Goal: Task Accomplishment & Management: Manage account settings

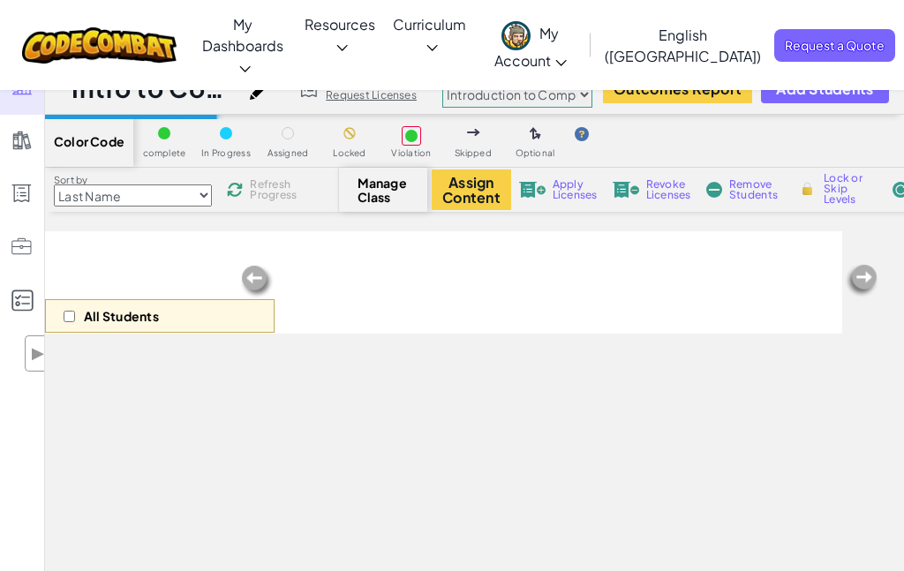
select select "560f1a9f22961295f9427742"
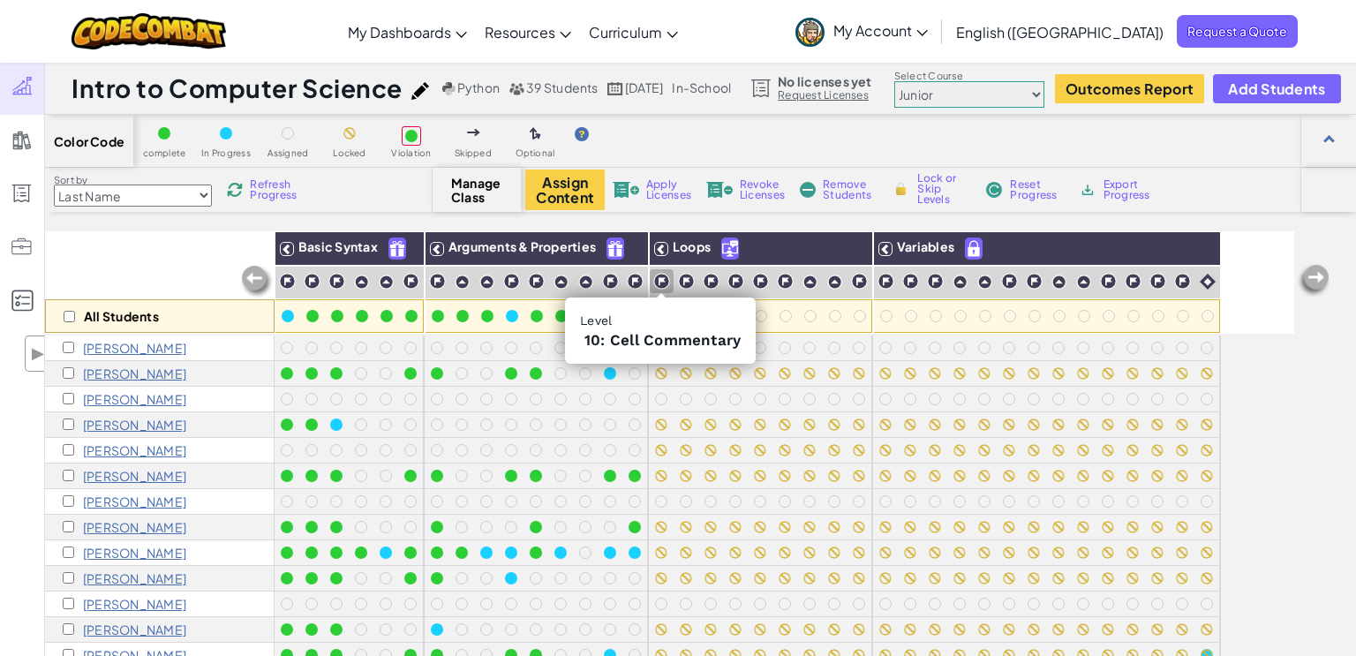
click at [661, 276] on img at bounding box center [661, 281] width 17 height 17
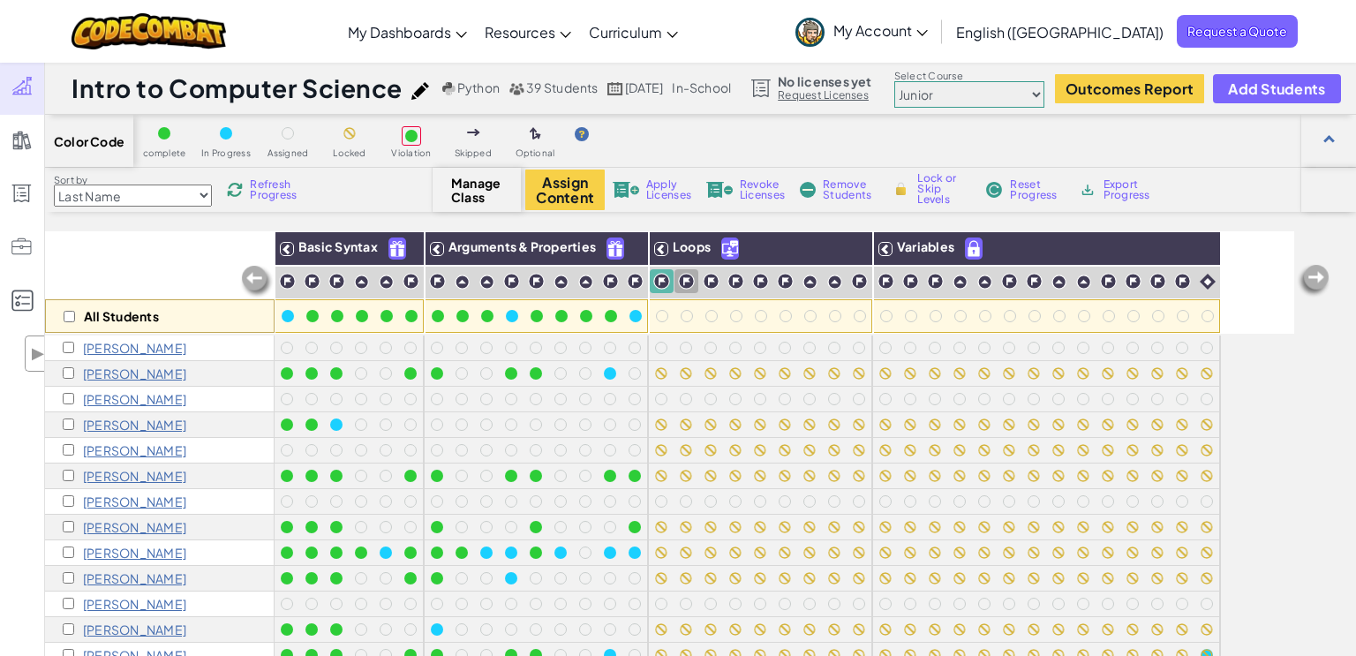
click at [688, 279] on img at bounding box center [686, 281] width 17 height 17
click at [706, 284] on img at bounding box center [711, 281] width 17 height 17
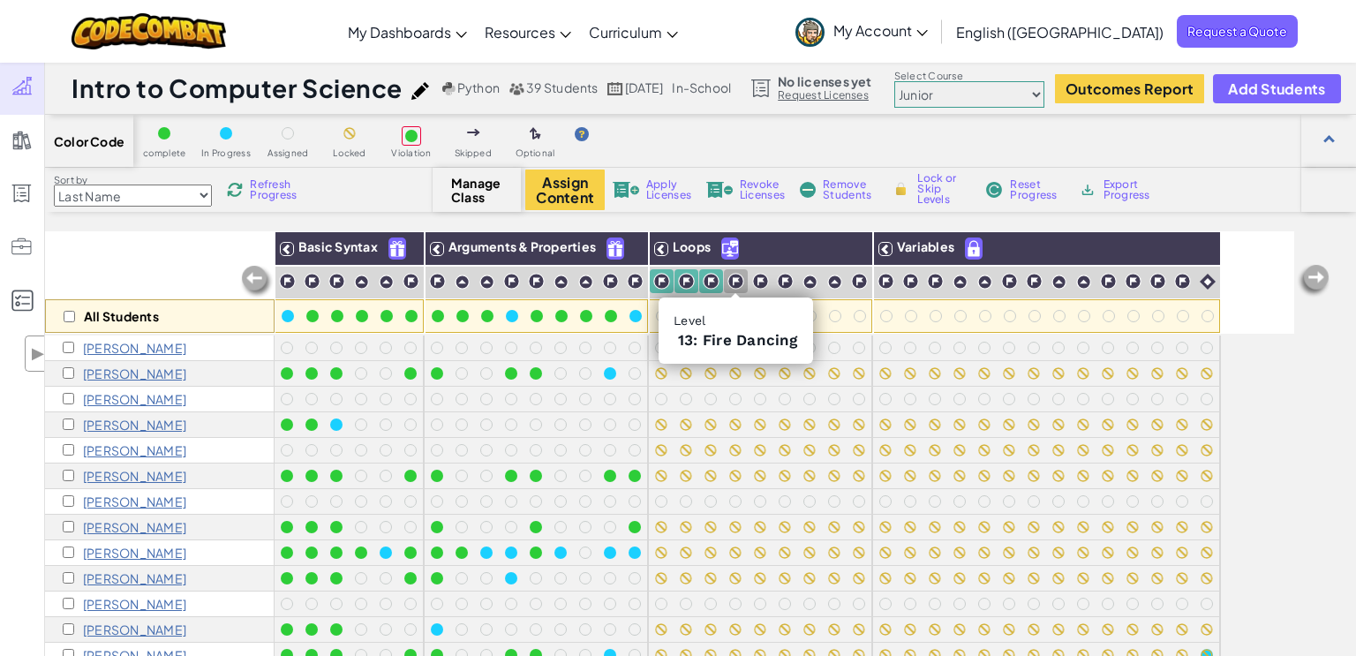
click at [736, 283] on img at bounding box center [736, 281] width 17 height 17
click at [758, 283] on img at bounding box center [760, 281] width 17 height 17
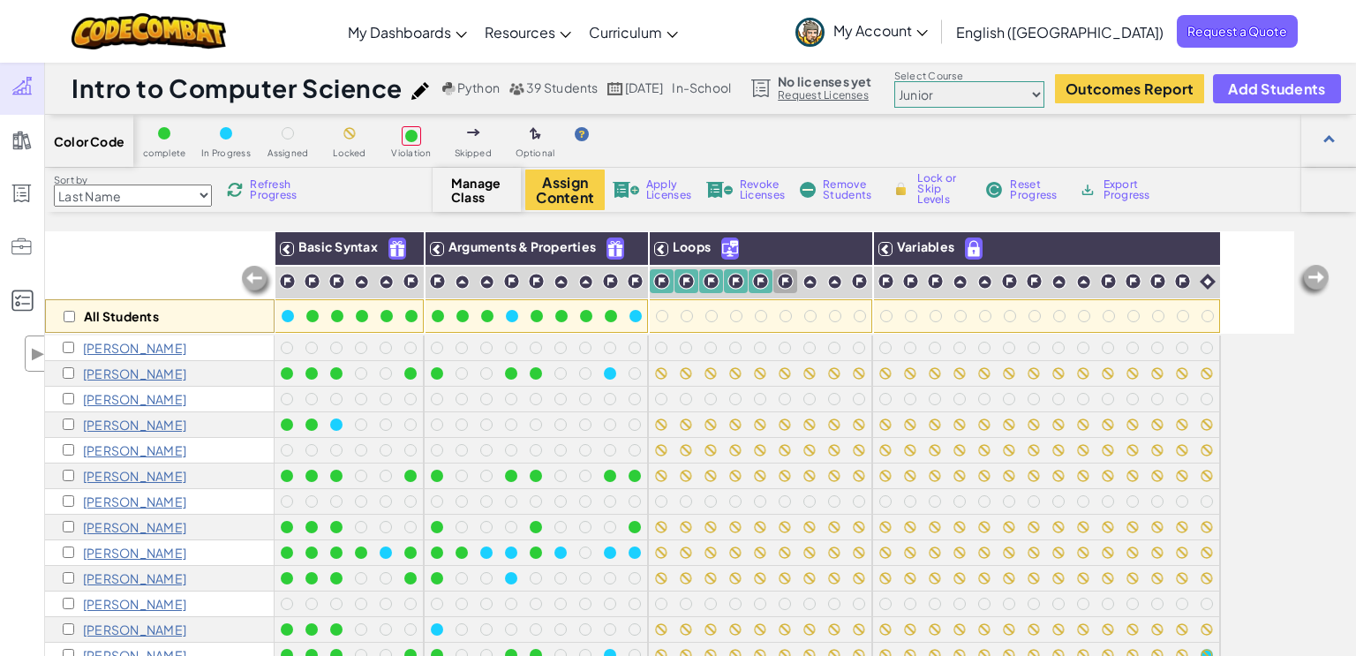
click at [786, 283] on img at bounding box center [785, 281] width 17 height 17
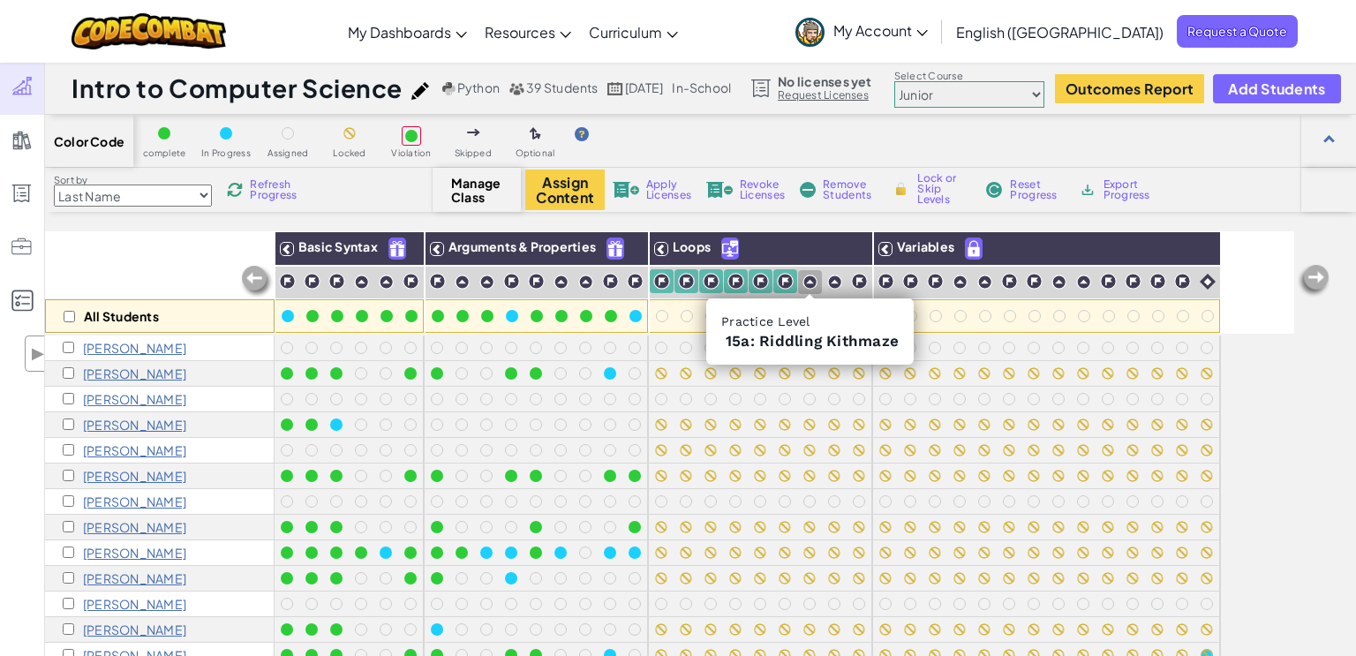
click at [808, 283] on img at bounding box center [810, 282] width 15 height 15
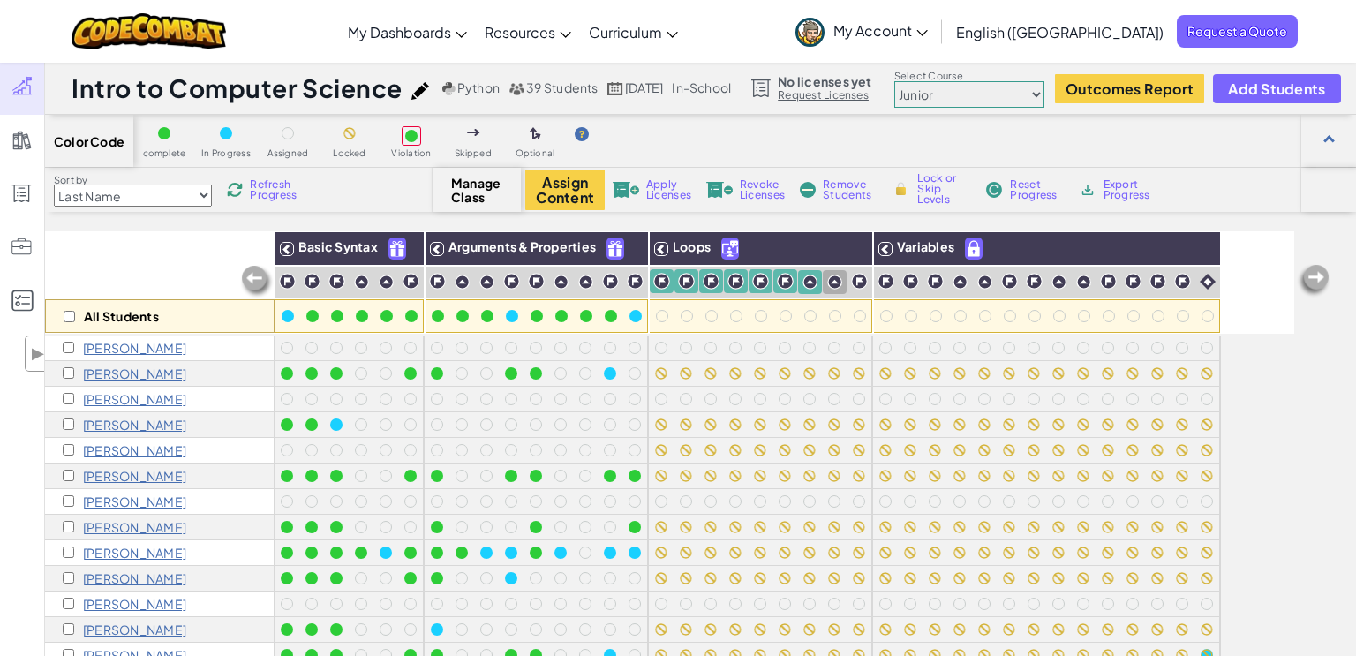
click at [828, 283] on img at bounding box center [834, 282] width 15 height 15
click at [858, 283] on img at bounding box center [859, 281] width 17 height 17
click at [888, 284] on img at bounding box center [886, 281] width 17 height 17
click at [909, 285] on img at bounding box center [910, 281] width 17 height 17
click at [937, 280] on img at bounding box center [935, 281] width 17 height 17
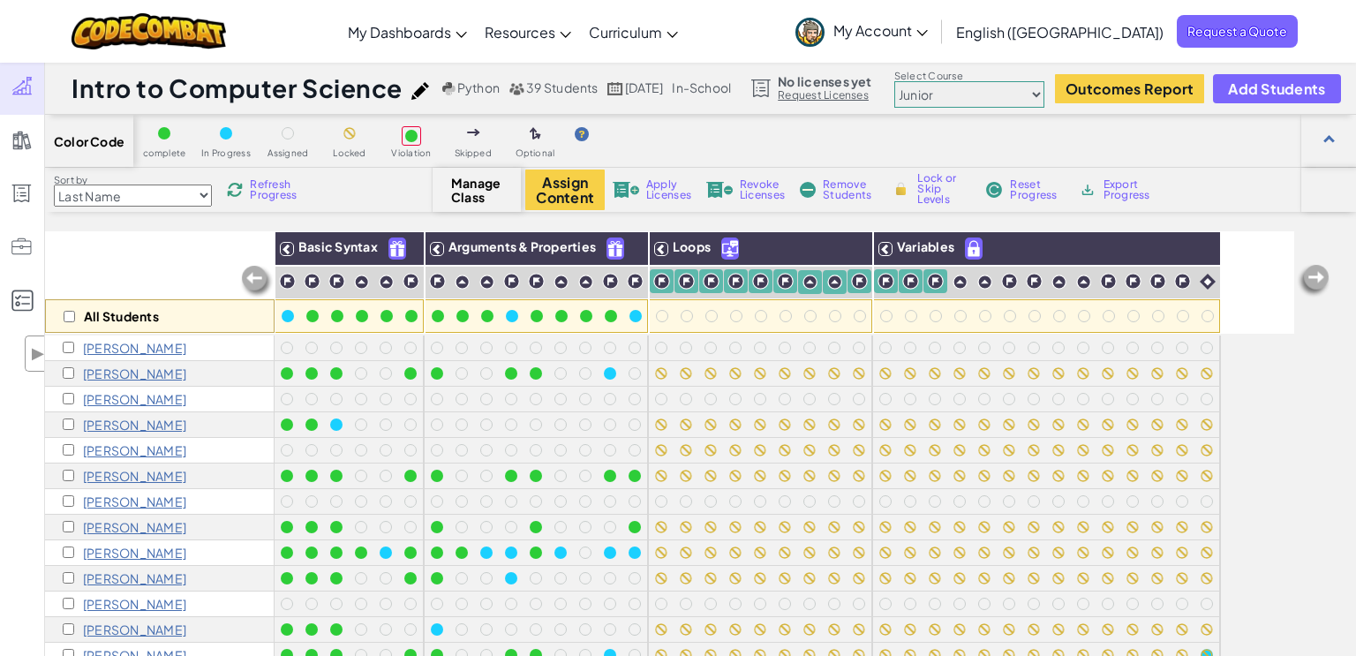
click at [961, 281] on img at bounding box center [960, 282] width 15 height 15
click at [980, 282] on img at bounding box center [984, 282] width 15 height 15
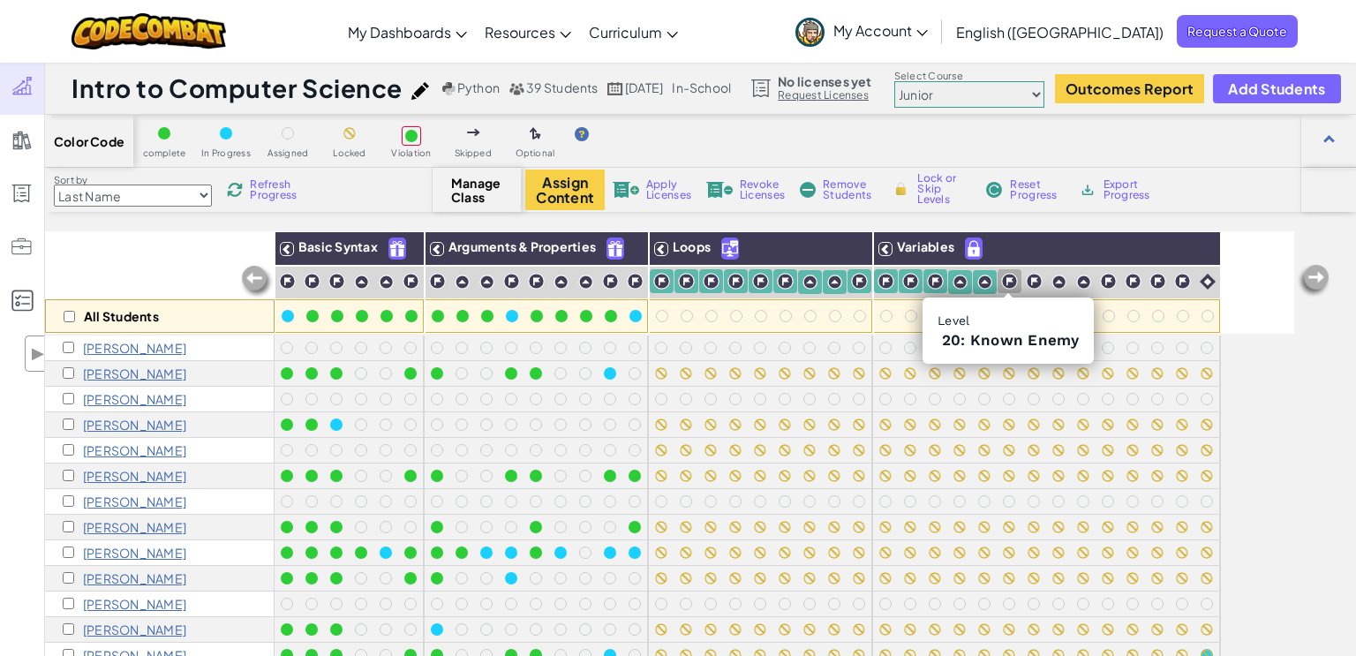
click at [1009, 283] on img at bounding box center [1009, 281] width 17 height 17
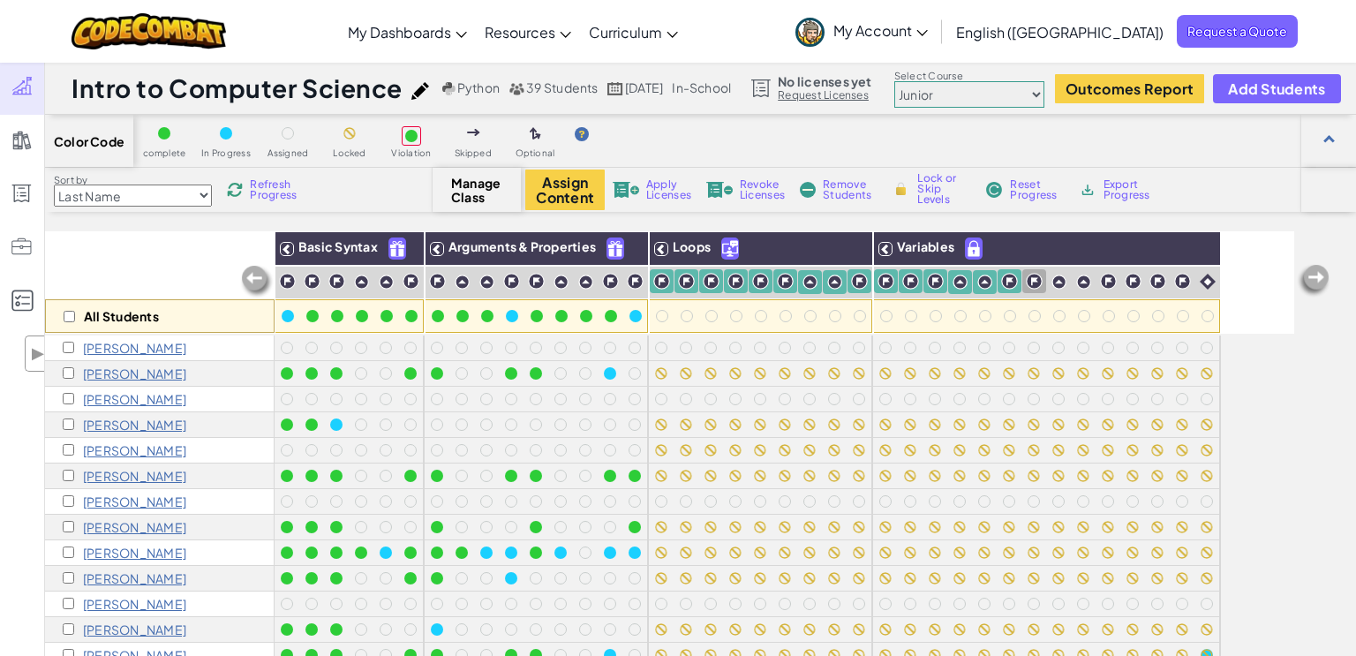
click at [1029, 284] on img at bounding box center [1034, 281] width 17 height 17
click at [1058, 283] on img at bounding box center [1059, 282] width 15 height 15
click at [1083, 281] on img at bounding box center [1083, 282] width 15 height 15
click at [1103, 282] on img at bounding box center [1108, 281] width 17 height 17
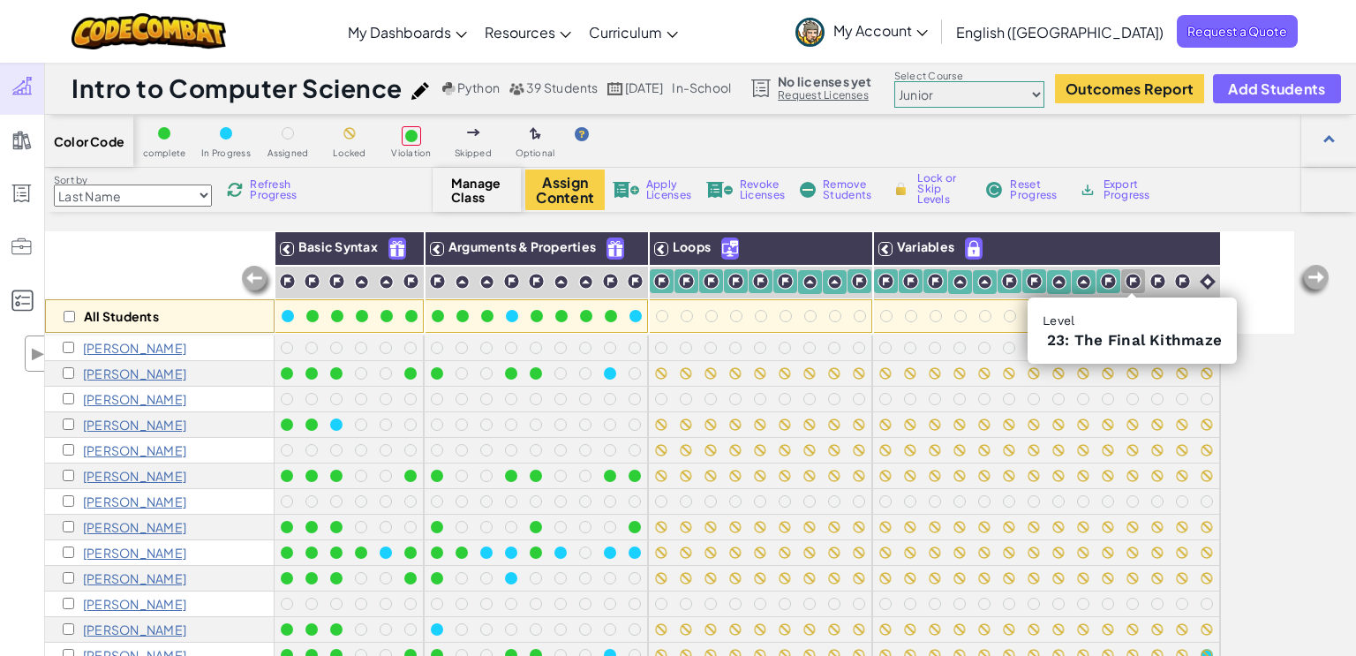
click at [1131, 286] on img at bounding box center [1133, 281] width 17 height 17
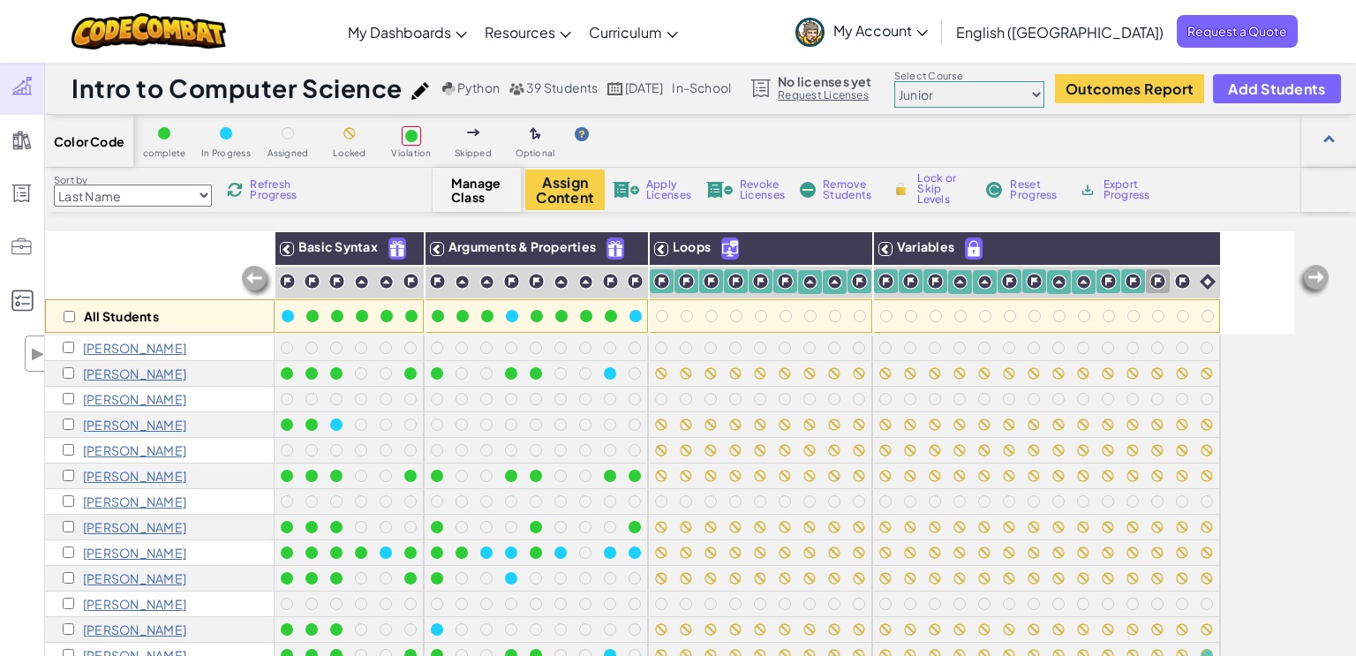
click at [1158, 280] on img at bounding box center [1158, 281] width 17 height 17
click at [1181, 281] on img at bounding box center [1182, 281] width 17 height 17
click at [1208, 283] on img at bounding box center [1208, 282] width 16 height 16
click at [932, 185] on span "Lock or Skip Levels" at bounding box center [943, 189] width 52 height 32
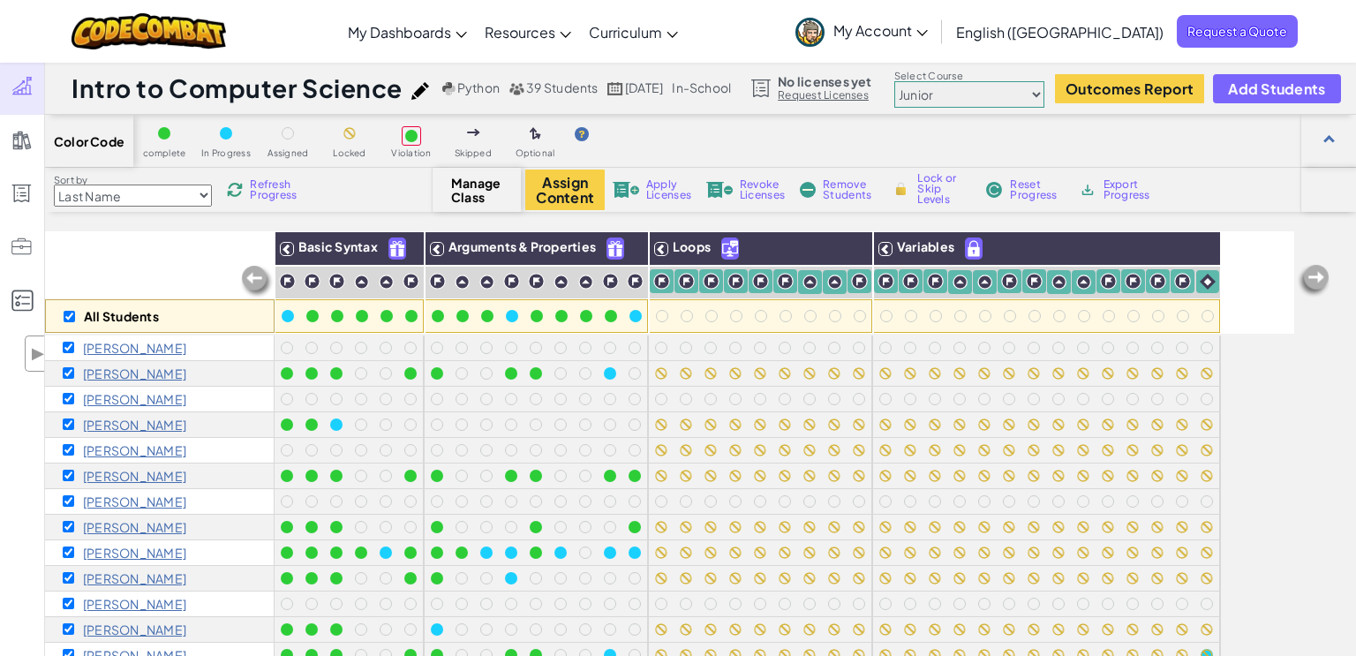
checkbox input "true"
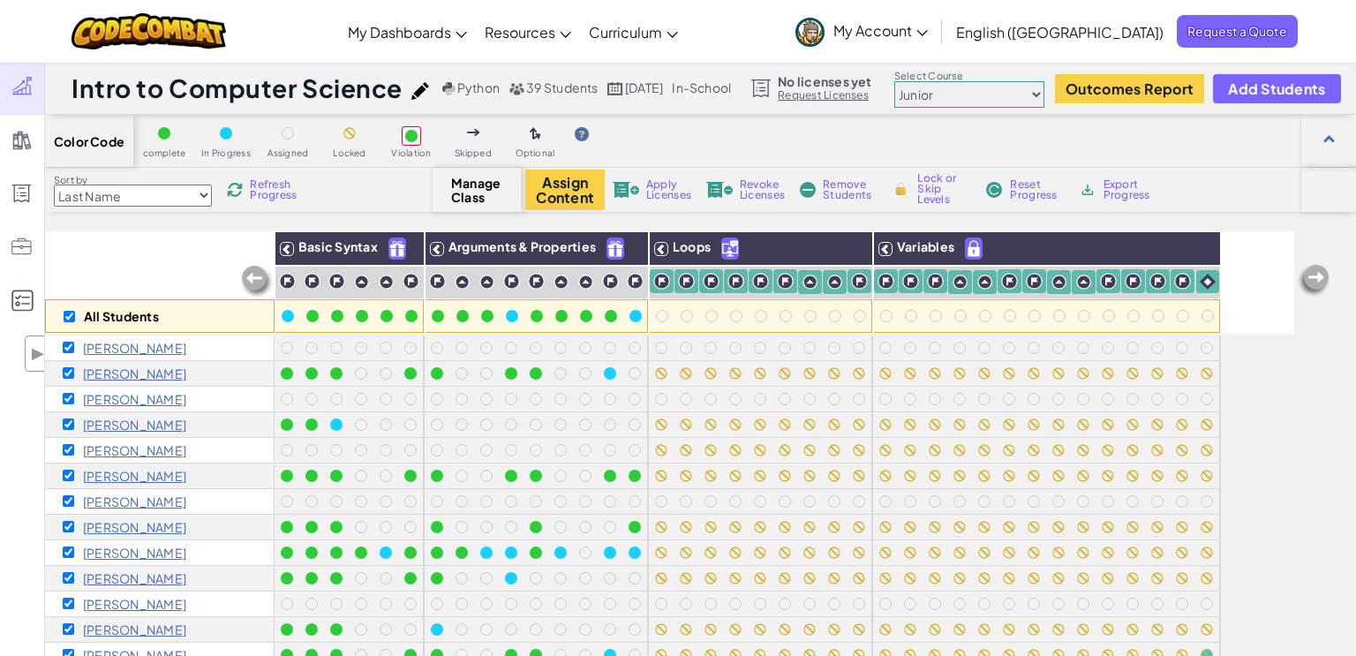
checkbox input "true"
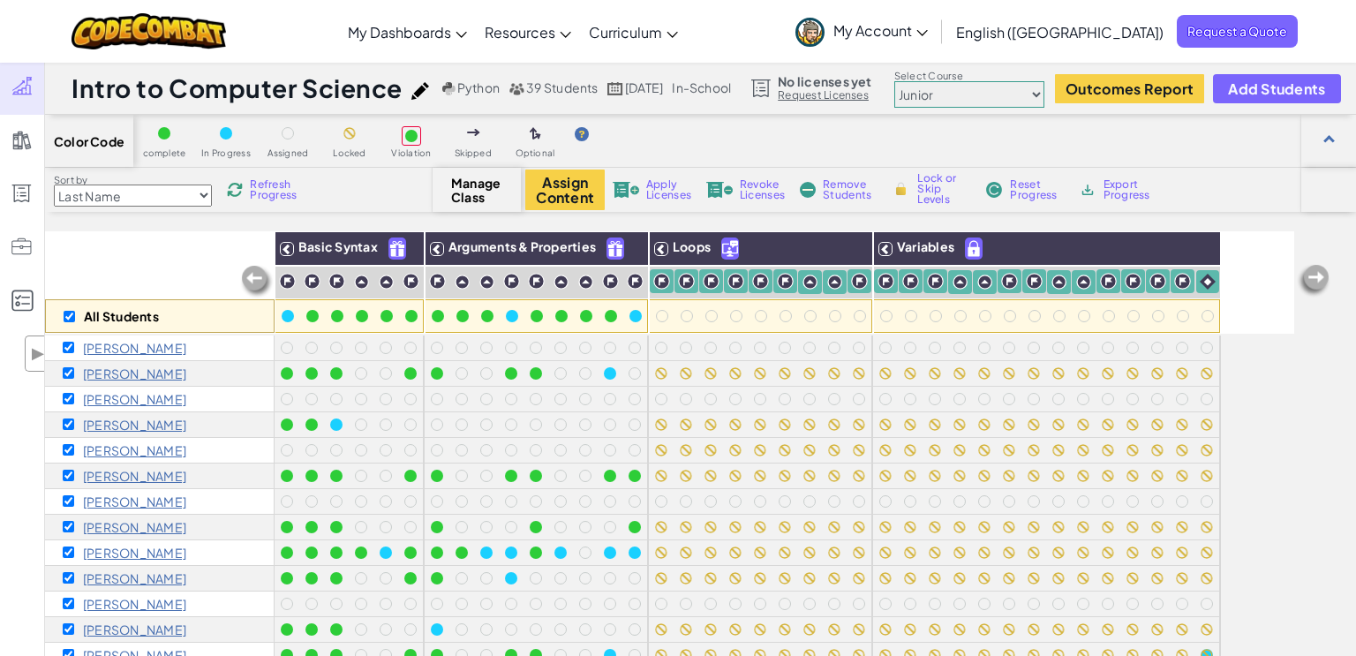
checkbox input "true"
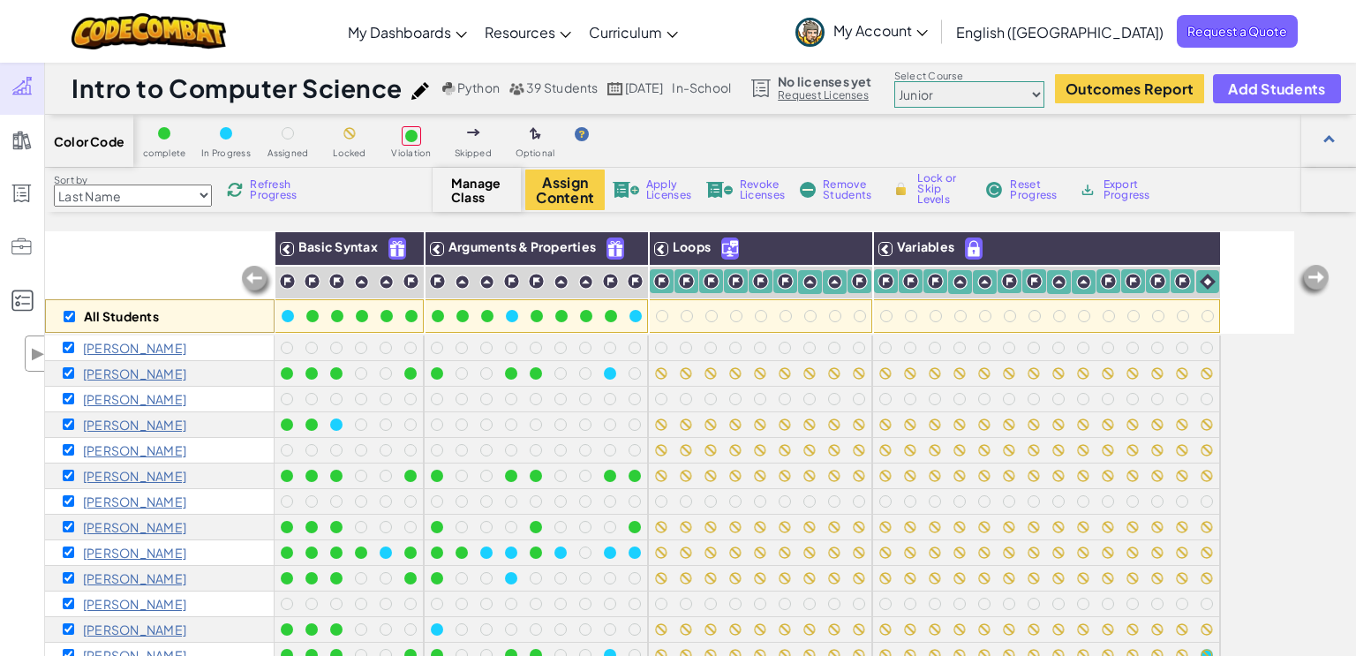
checkbox input "true"
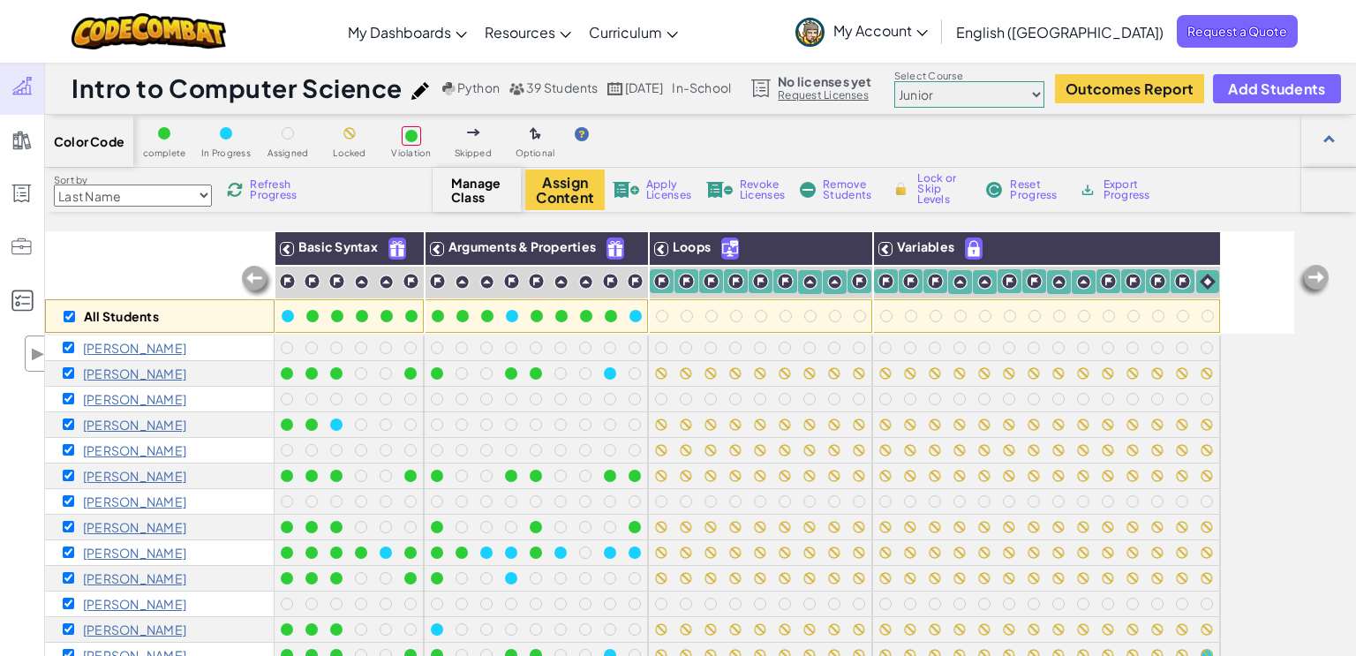
checkbox input "true"
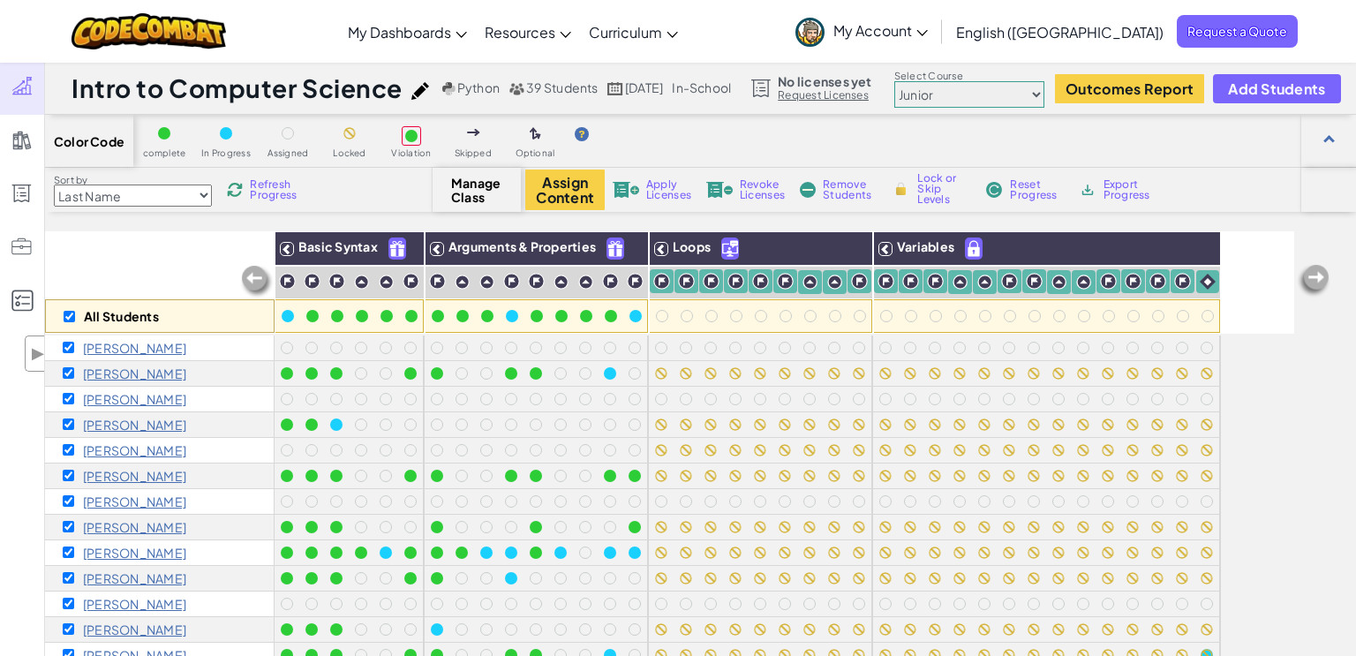
checkbox input "true"
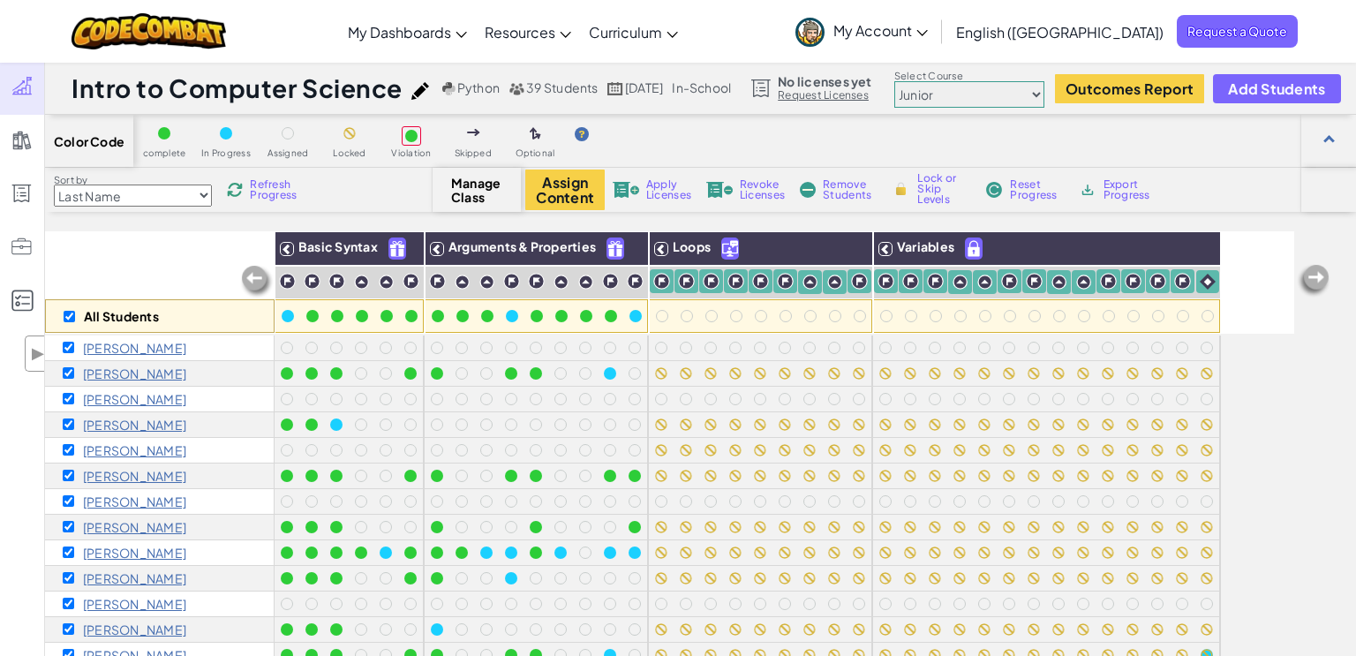
checkbox input "true"
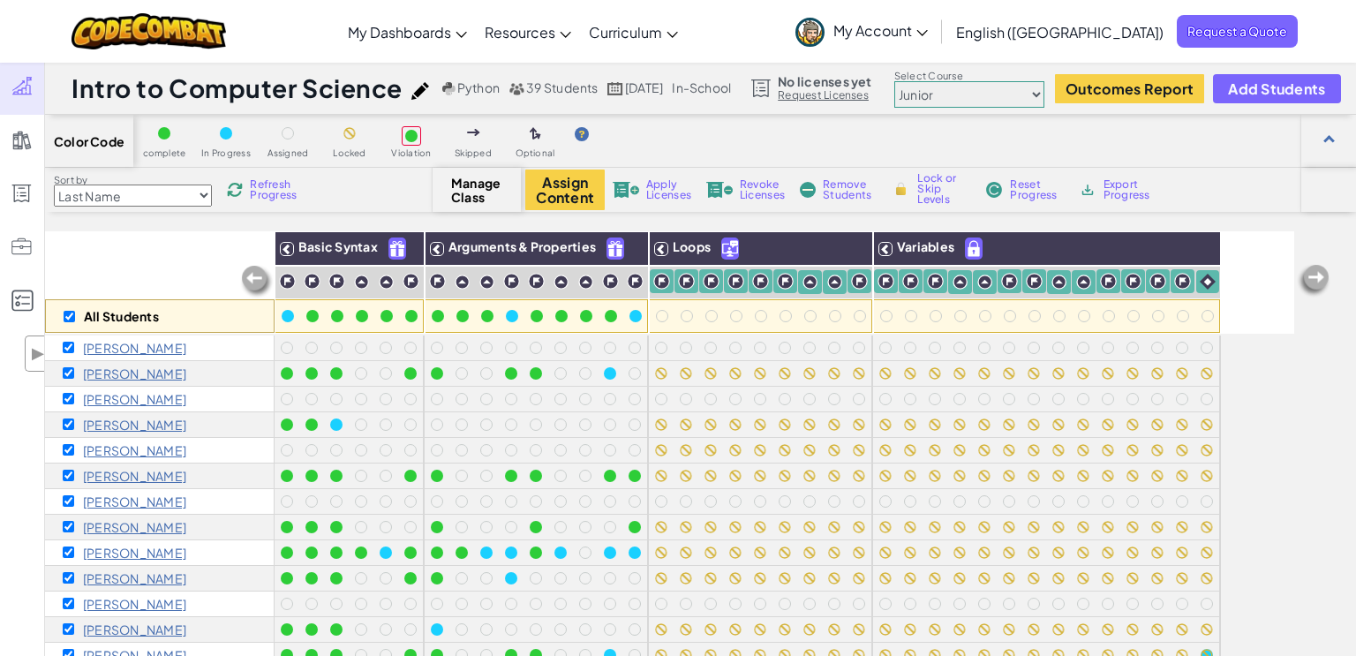
checkbox input "true"
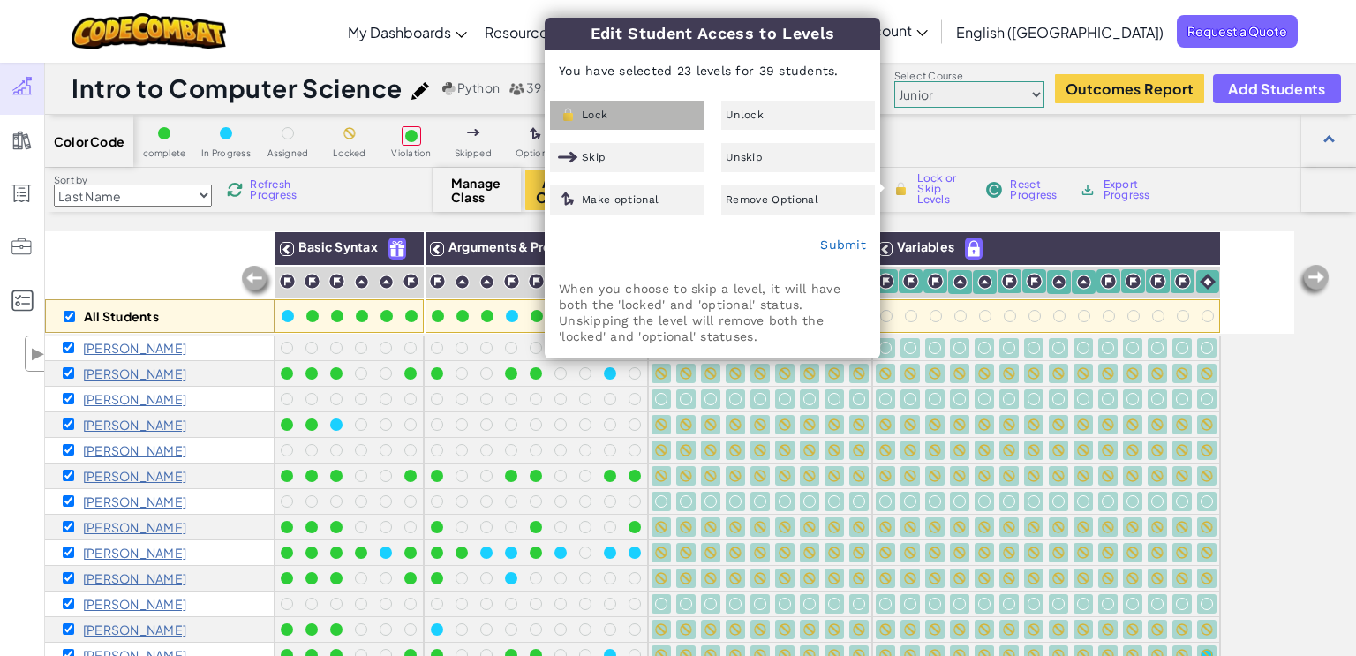
click at [627, 116] on div "Lock" at bounding box center [627, 115] width 154 height 29
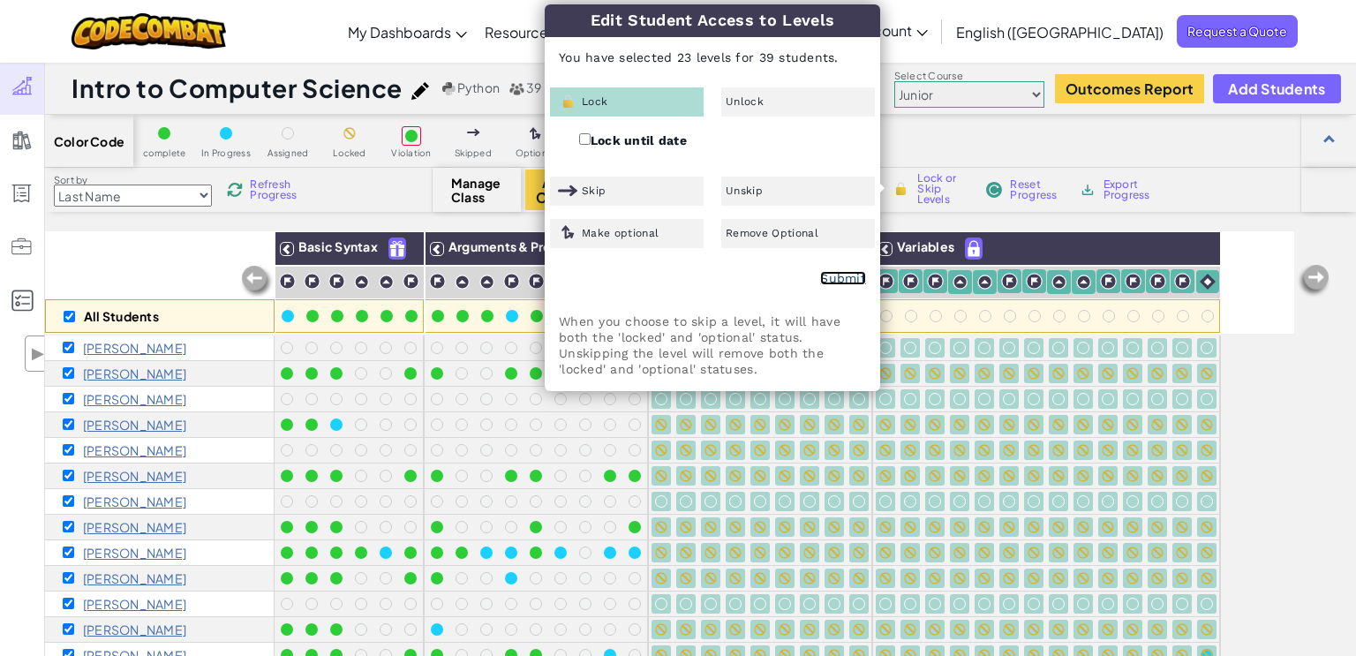
click at [834, 273] on link "Submit" at bounding box center [843, 278] width 46 height 14
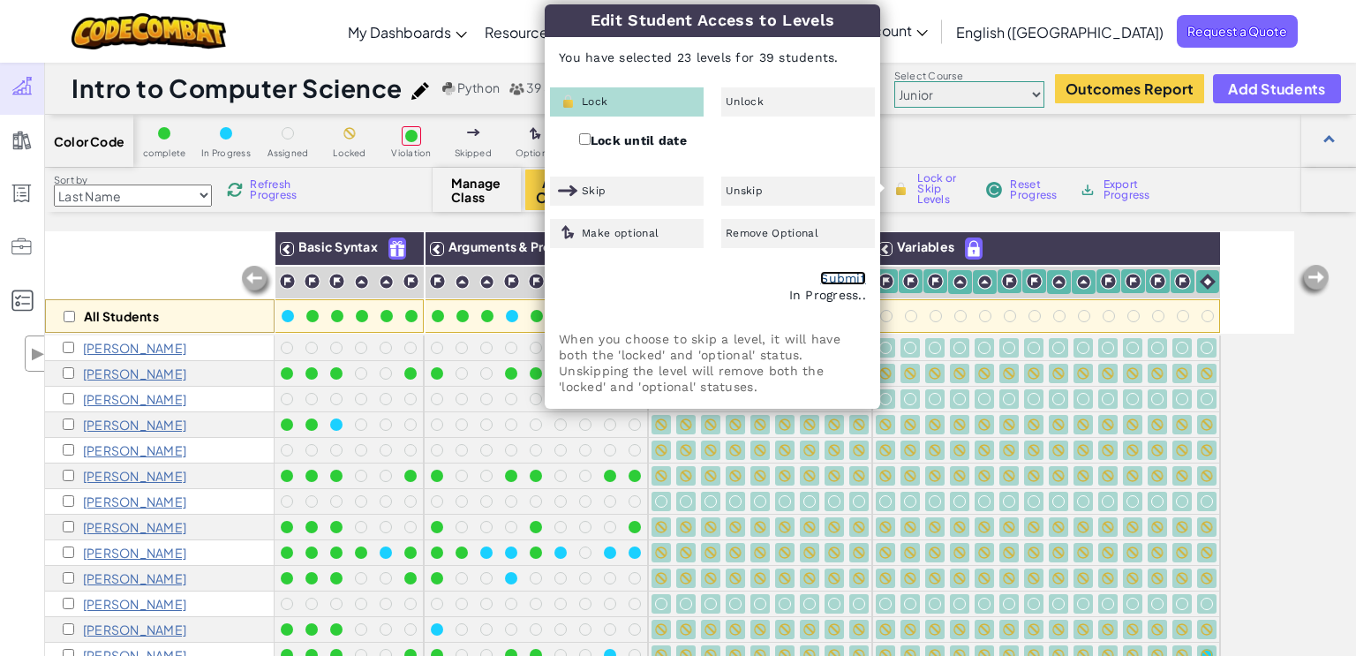
checkbox input "false"
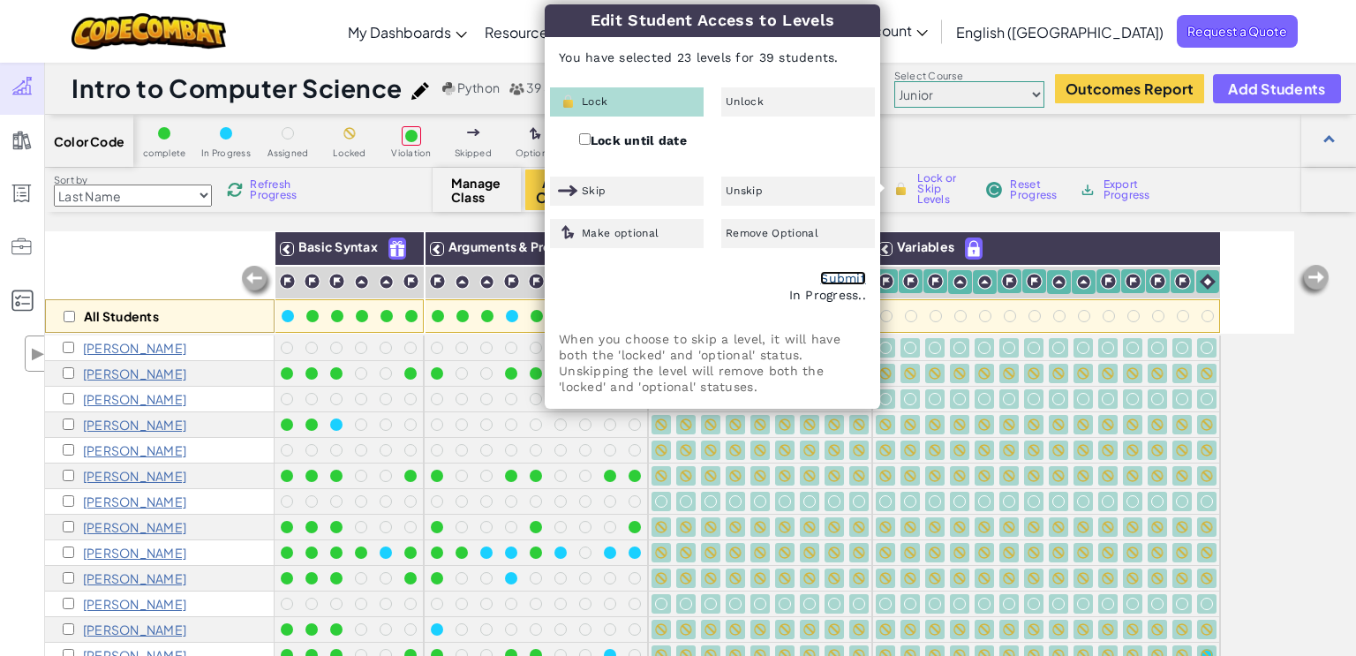
checkbox input "false"
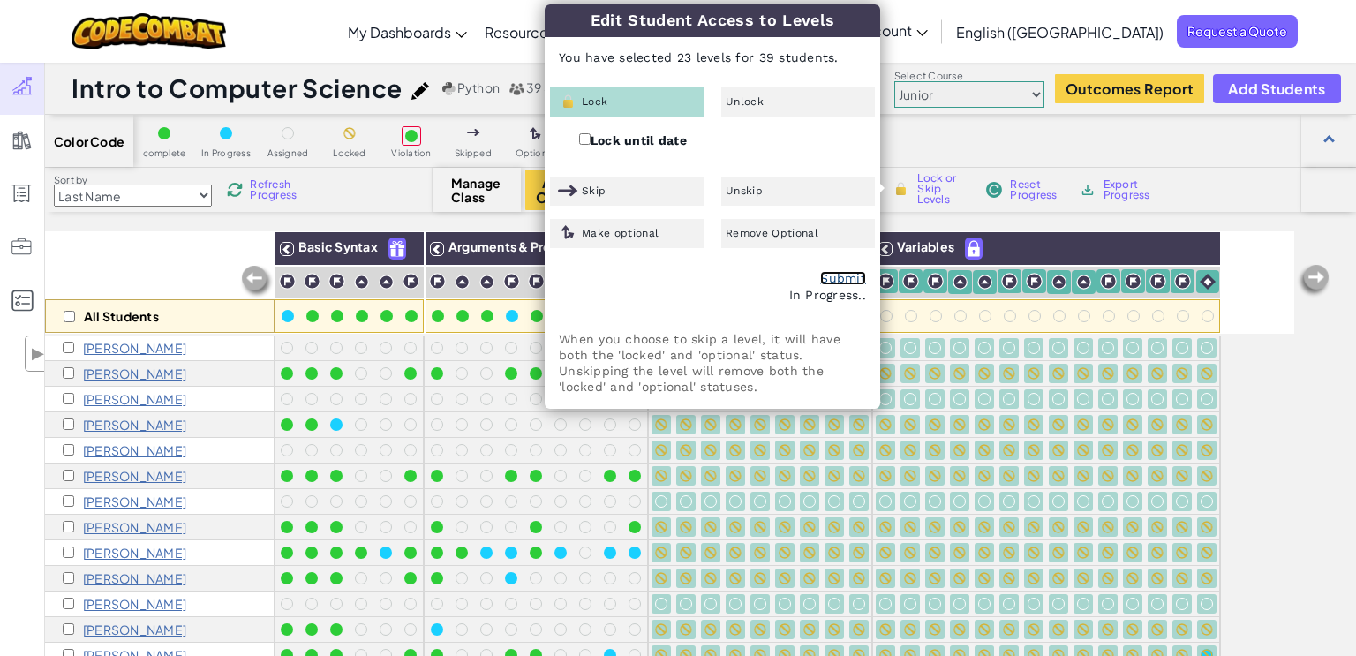
checkbox input "false"
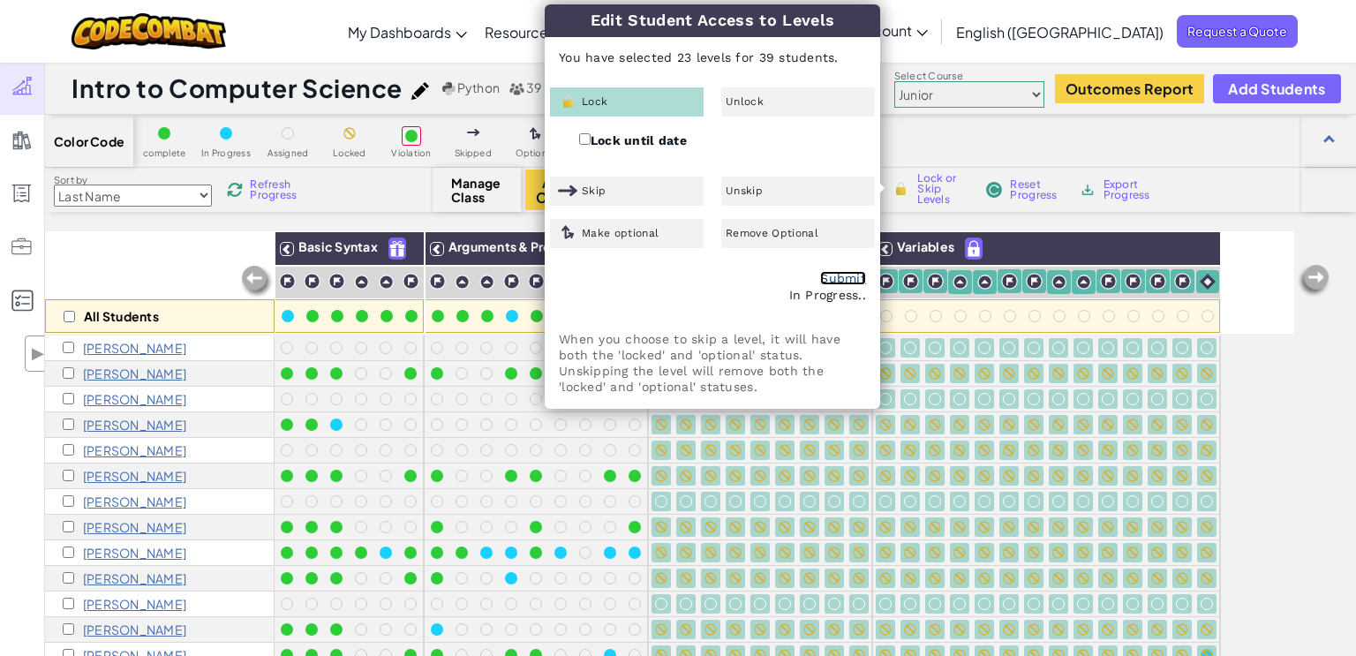
checkbox input "false"
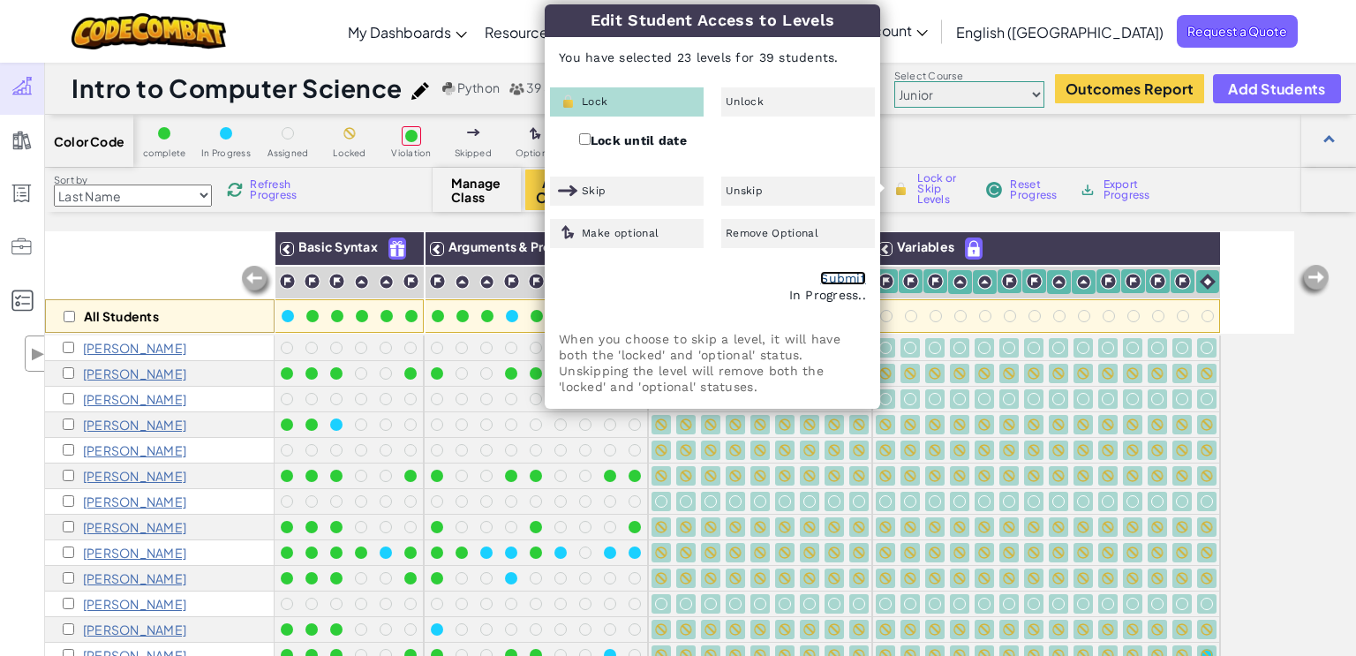
checkbox input "false"
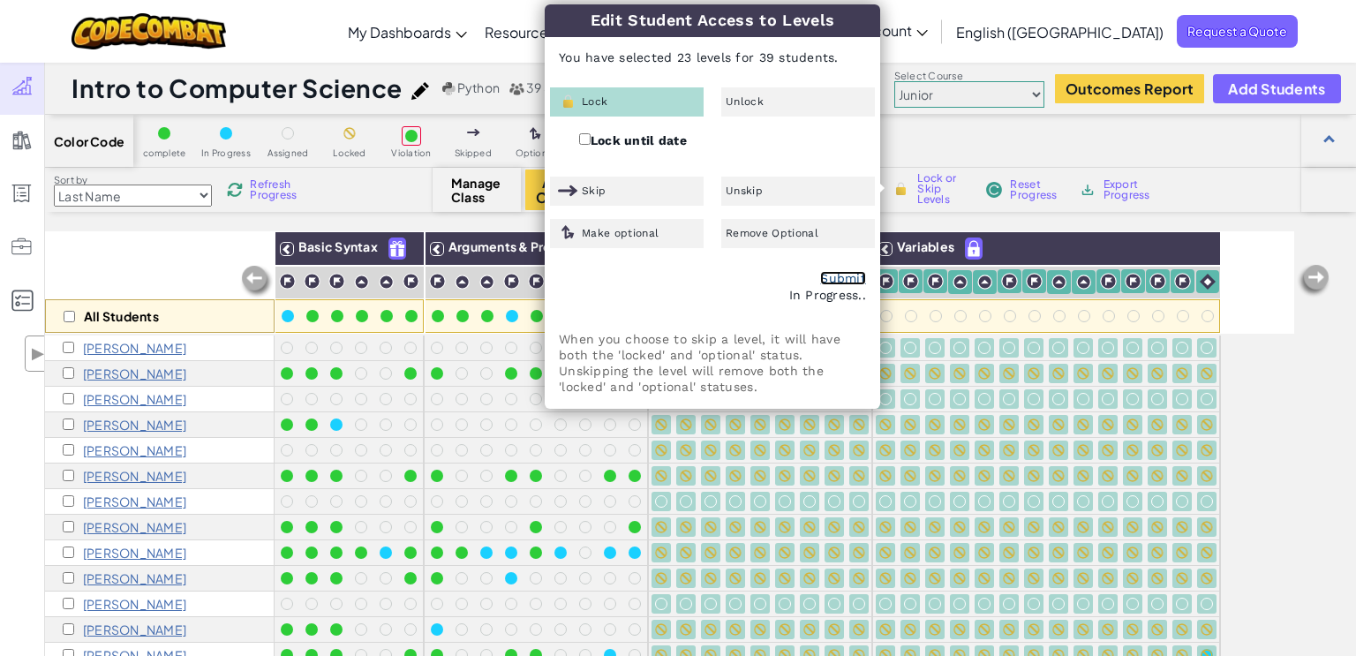
checkbox input "false"
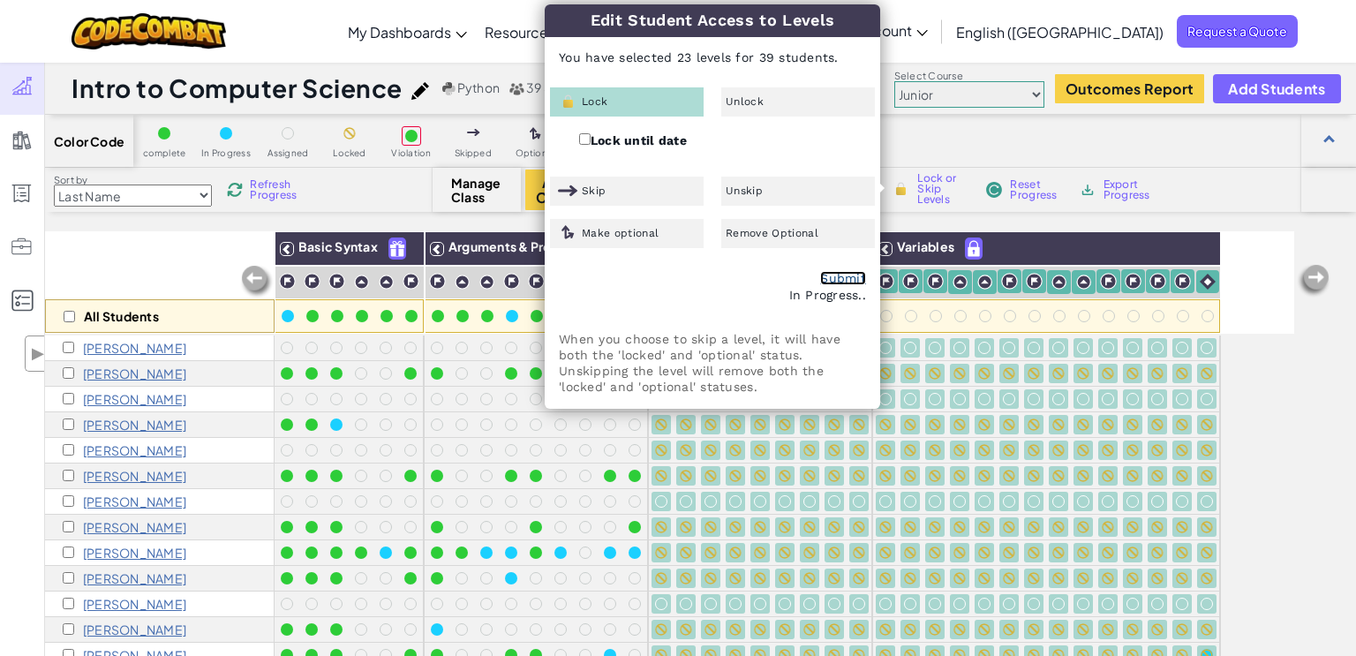
checkbox input "false"
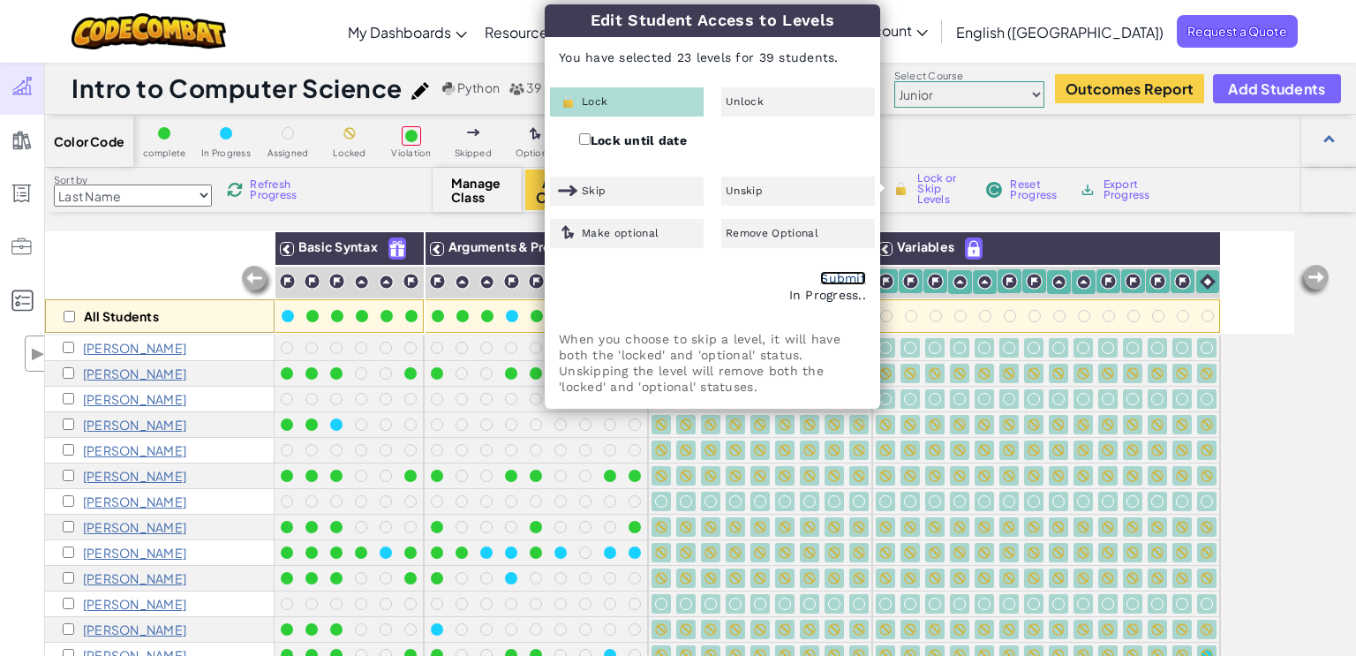
checkbox input "false"
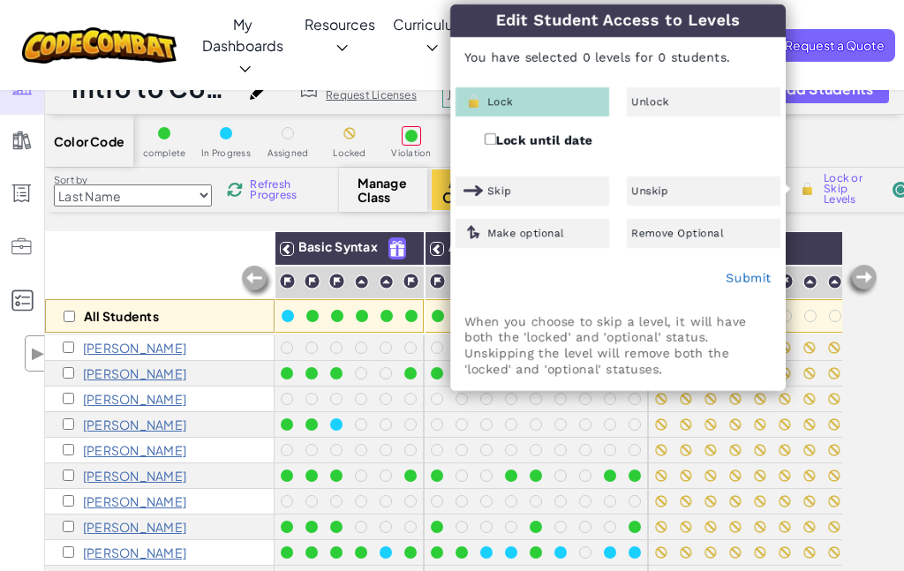
click at [195, 245] on div "All Students" at bounding box center [160, 282] width 230 height 102
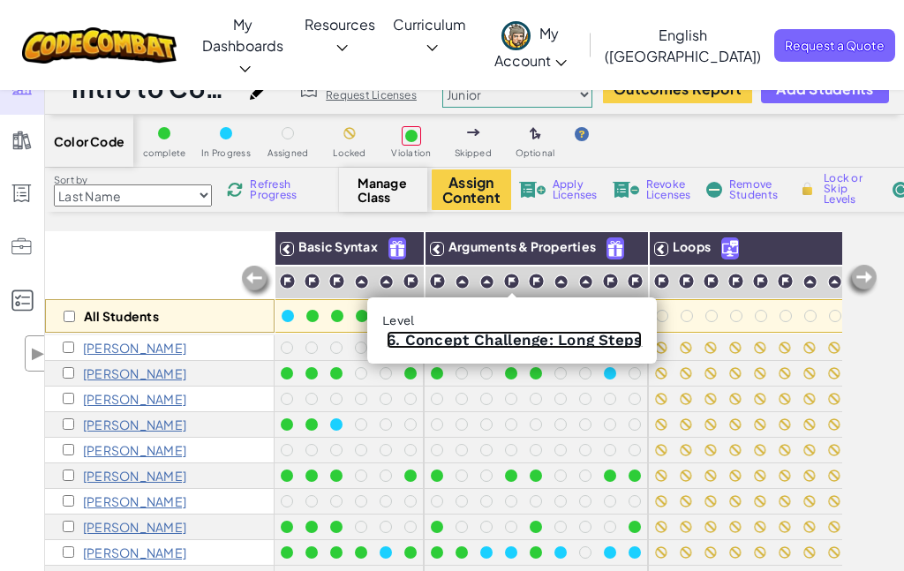
click at [516, 336] on link "6. Concept Challenge: Long Steps" at bounding box center [514, 340] width 255 height 18
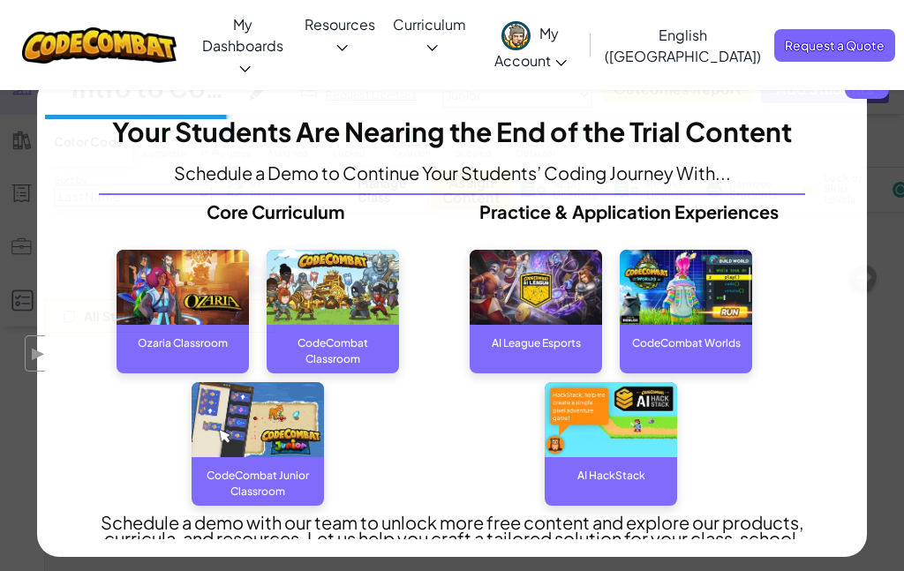
click at [865, 86] on span "x" at bounding box center [867, 77] width 44 height 44
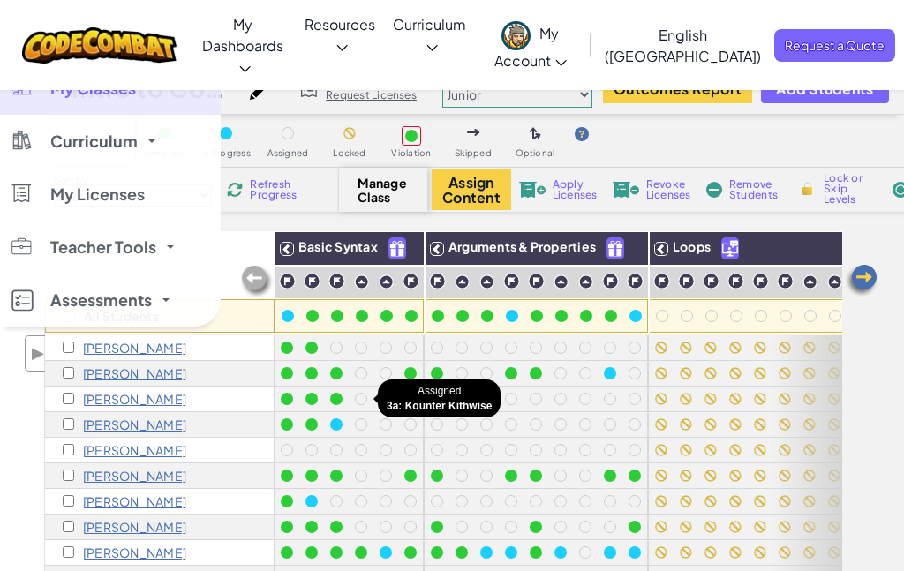
click at [361, 403] on div at bounding box center [361, 399] width 12 height 12
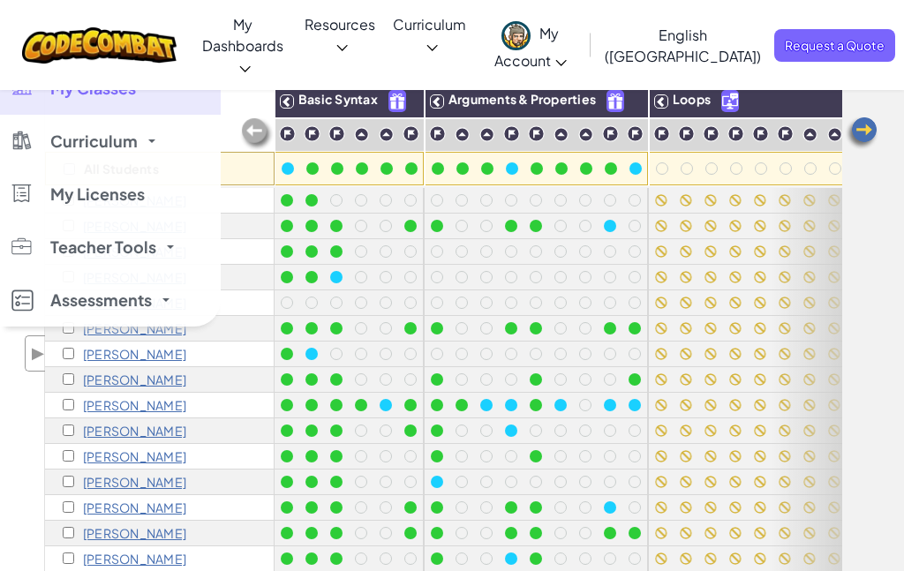
scroll to position [144, 0]
